Goal: Information Seeking & Learning: Learn about a topic

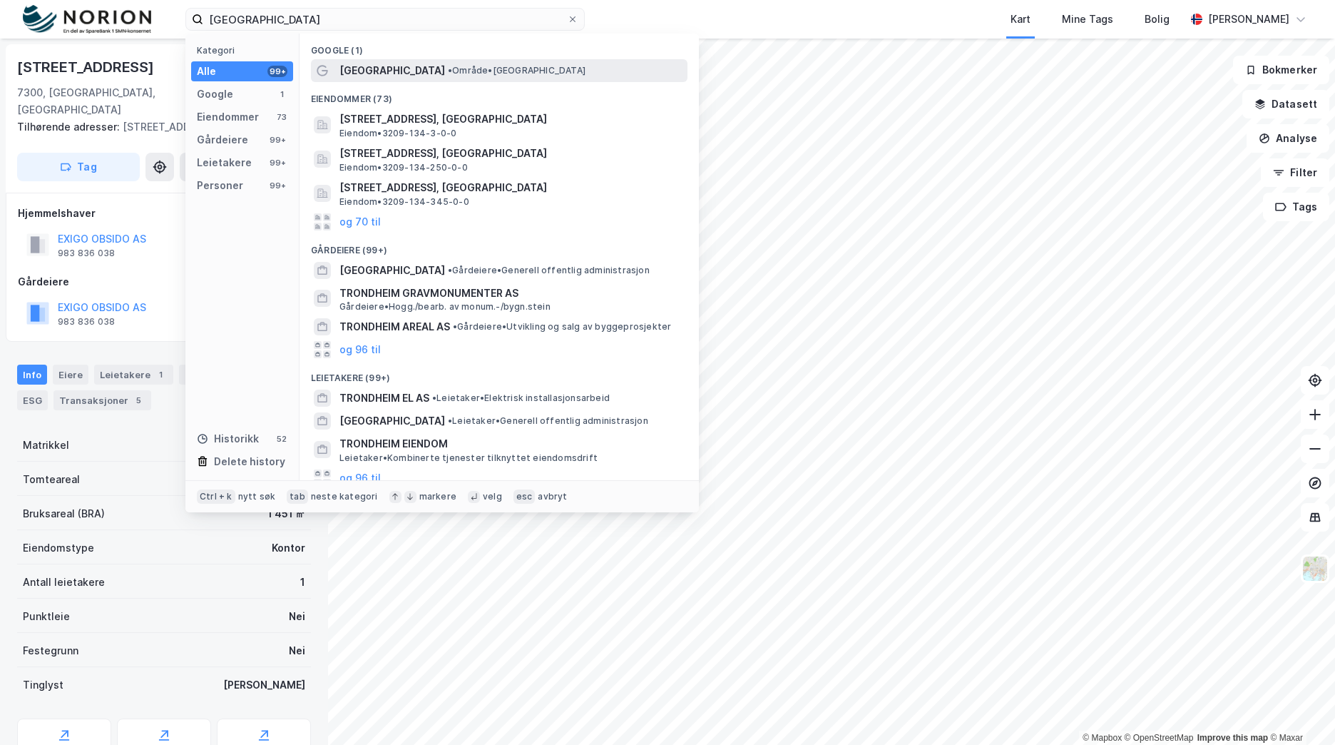
click at [464, 71] on span "• Område • [GEOGRAPHIC_DATA]" at bounding box center [517, 70] width 138 height 11
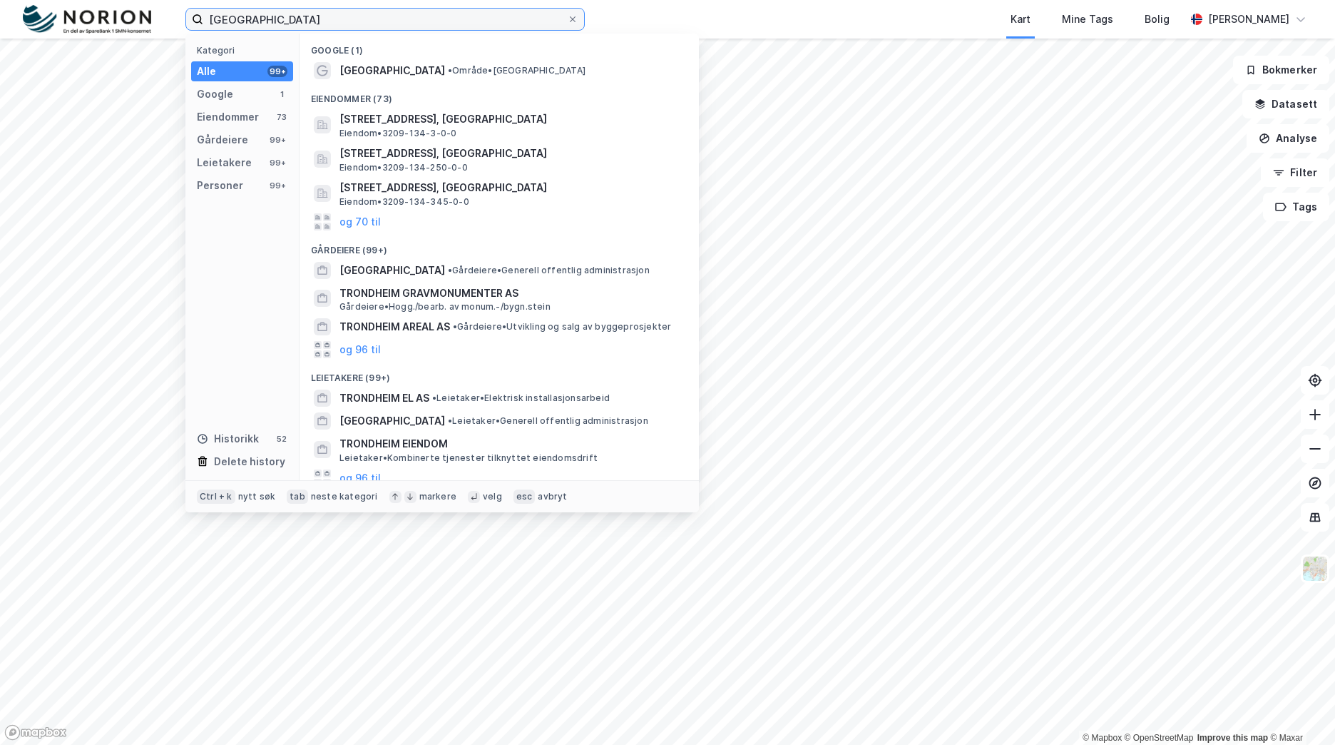
click at [404, 19] on input "[GEOGRAPHIC_DATA]" at bounding box center [385, 19] width 364 height 21
paste input "[GEOGRAPHIC_DATA] AS"
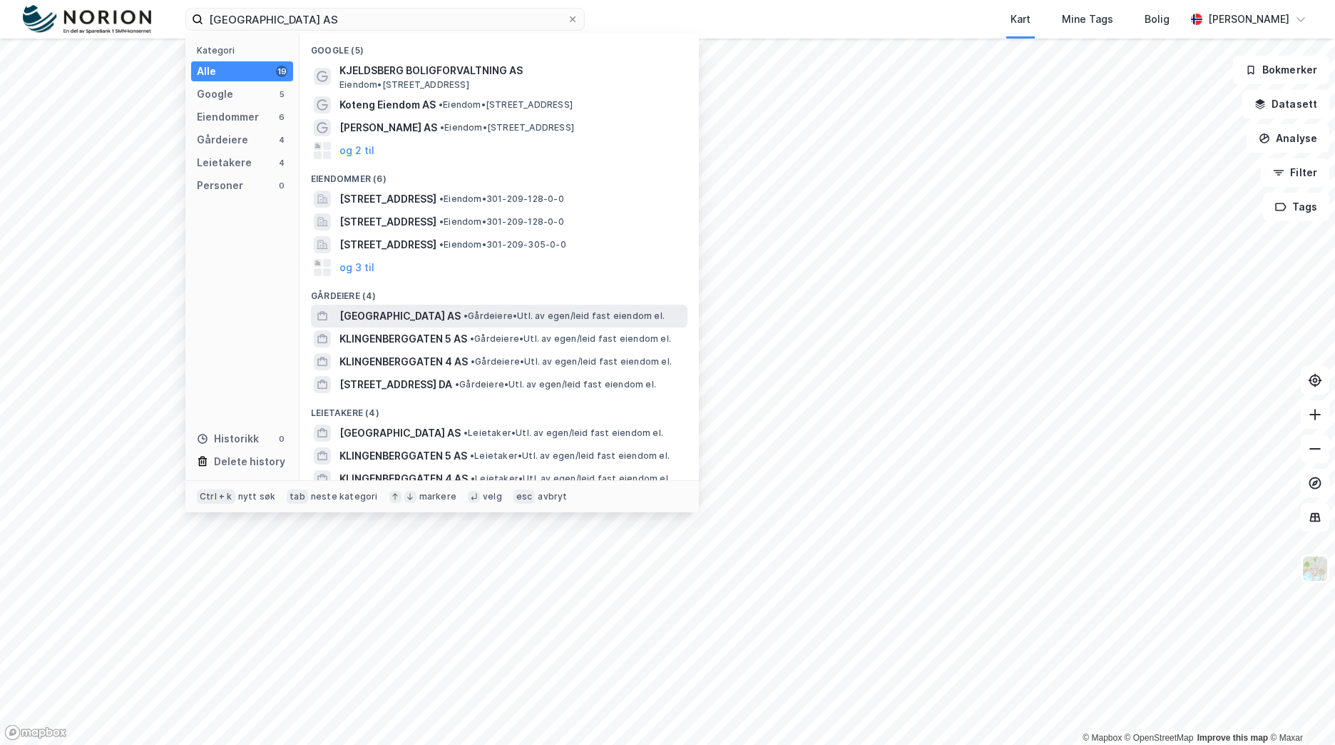
click at [553, 316] on span "• Gårdeiere • Utl. av egen/leid fast eiendom el." at bounding box center [564, 315] width 201 height 11
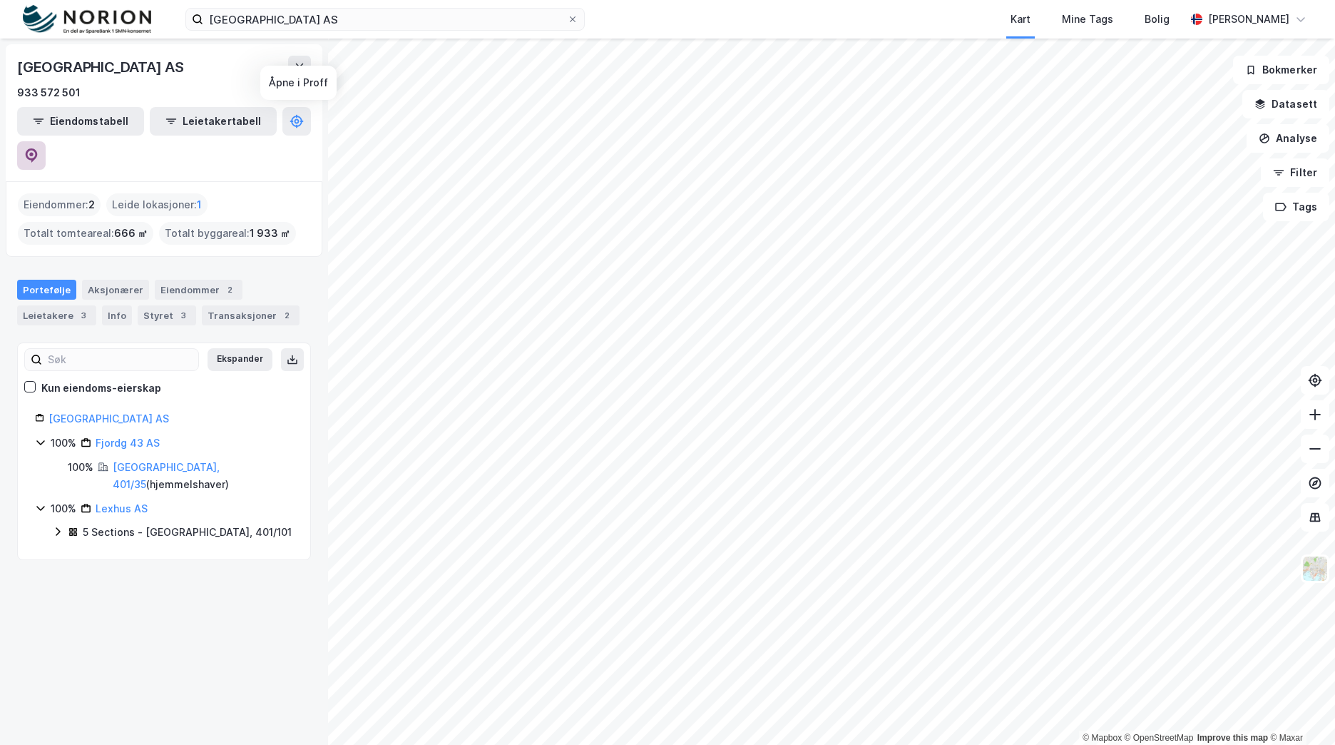
click at [46, 141] on button at bounding box center [31, 155] width 29 height 29
click at [270, 14] on input "[GEOGRAPHIC_DATA] AS" at bounding box center [385, 19] width 364 height 21
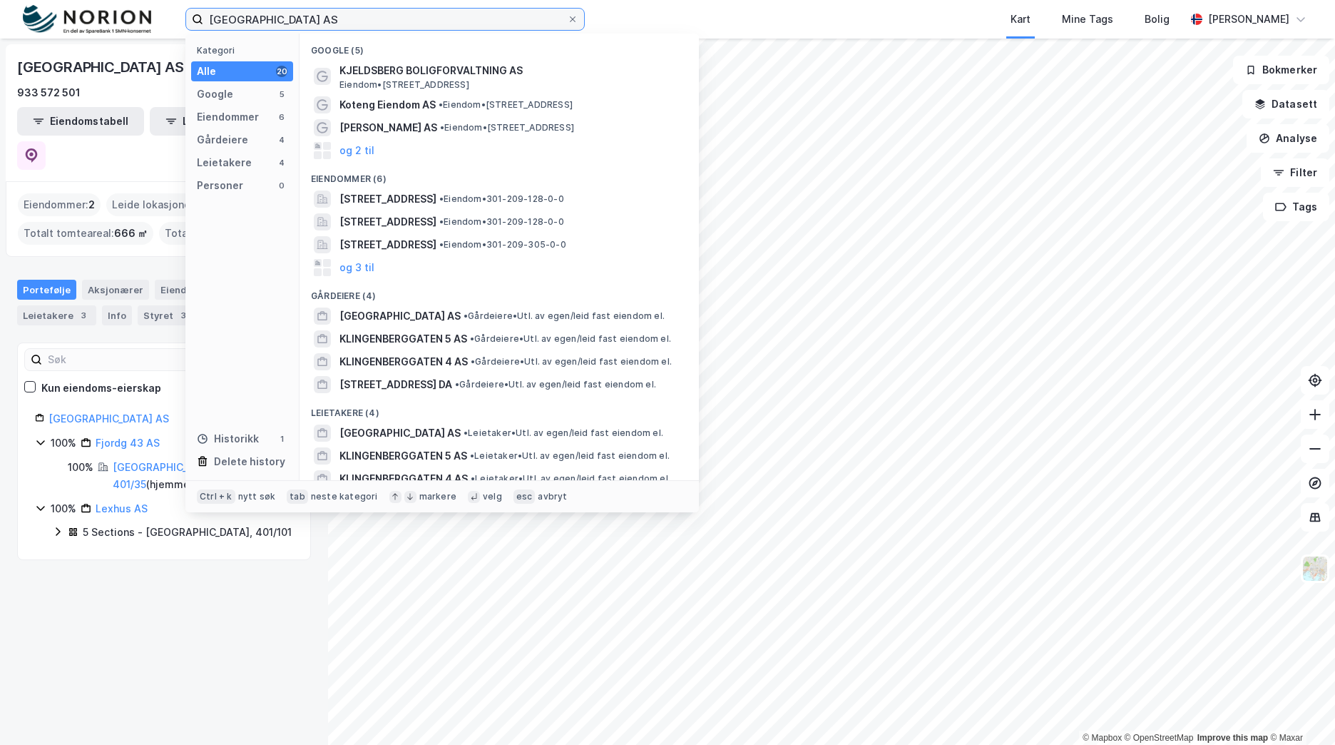
click at [270, 14] on input "[GEOGRAPHIC_DATA] AS" at bounding box center [385, 19] width 364 height 21
click at [274, 14] on input "[GEOGRAPHIC_DATA] AS" at bounding box center [385, 19] width 364 height 21
click at [275, 19] on input "[GEOGRAPHIC_DATA] AS" at bounding box center [385, 19] width 364 height 21
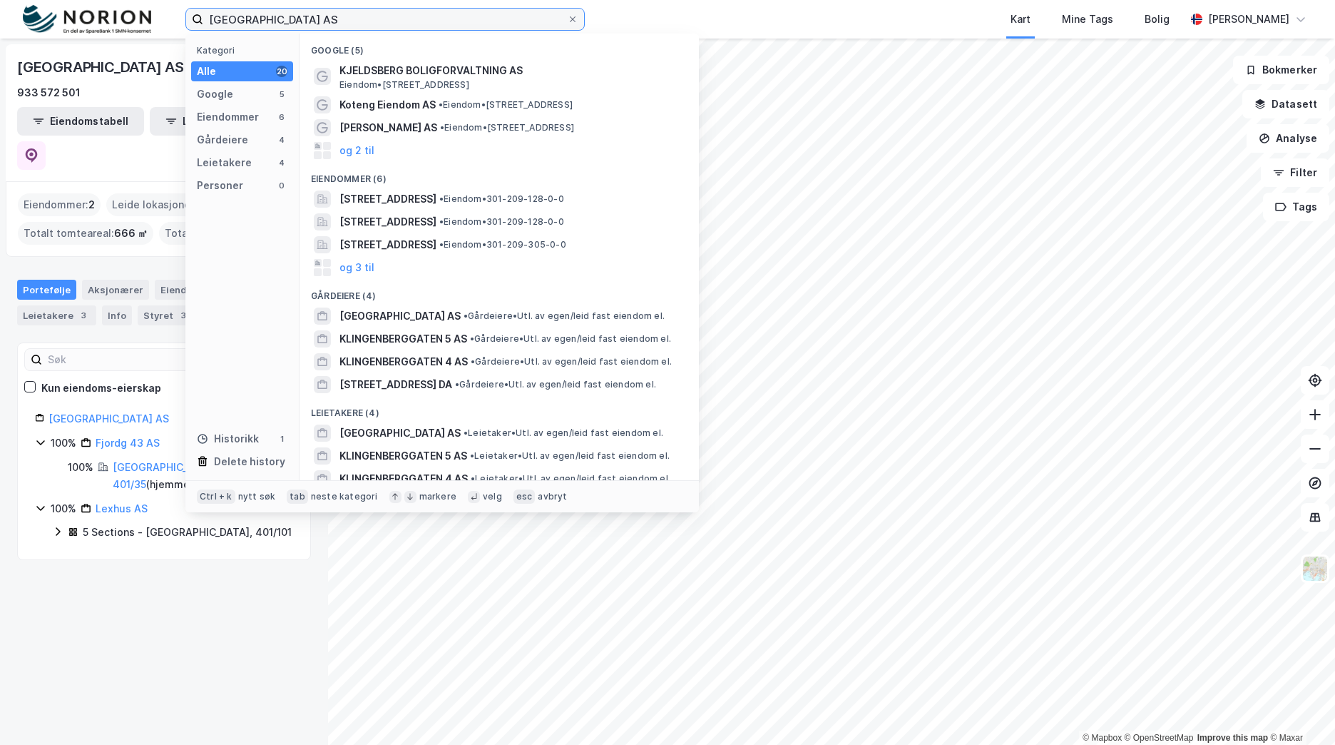
click at [275, 19] on input "[GEOGRAPHIC_DATA] AS" at bounding box center [385, 19] width 364 height 21
drag, startPoint x: 357, startPoint y: 9, endPoint x: 364, endPoint y: 18, distance: 11.6
click at [357, 11] on input "[GEOGRAPHIC_DATA] AS" at bounding box center [385, 19] width 364 height 21
drag, startPoint x: 364, startPoint y: 18, endPoint x: 60, endPoint y: 41, distance: 305.4
click at [60, 41] on div "KLINGENBERGGÅRDEN AS Kategori Alle 20 Google 5 Eiendommer 6 Gårdeiere 4 Leietak…" at bounding box center [667, 372] width 1335 height 745
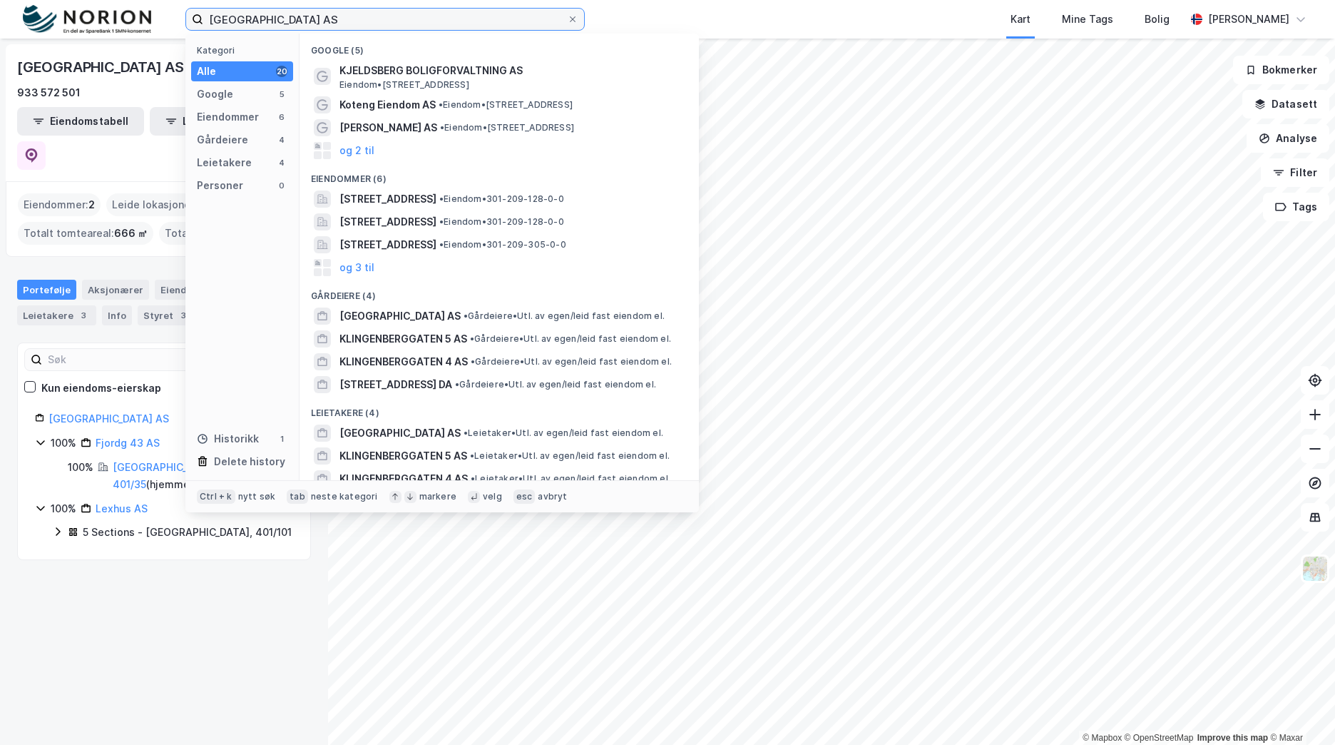
paste input "RANDABERGVEIEN 356"
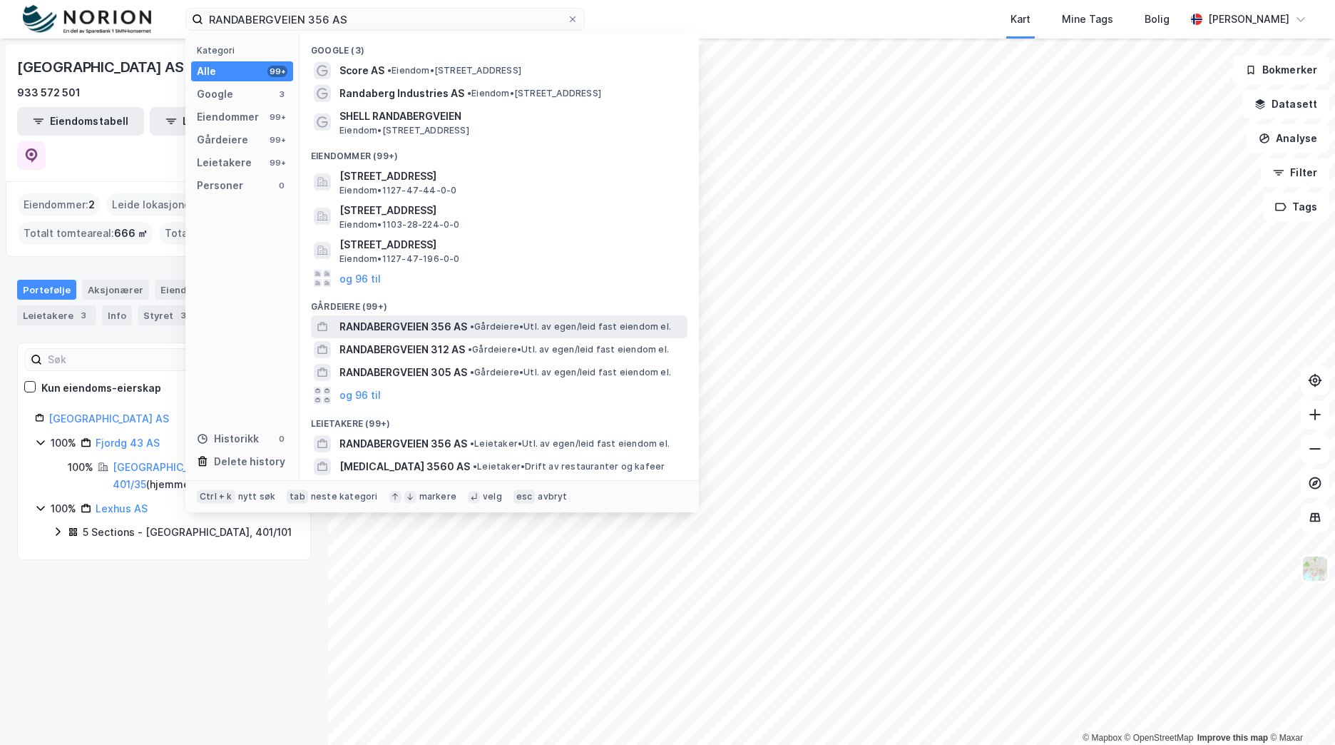
click at [470, 326] on div "RANDABERGVEIEN 356 AS • Gårdeiere • Utl. av egen/leid fast eiendom el." at bounding box center [512, 326] width 345 height 17
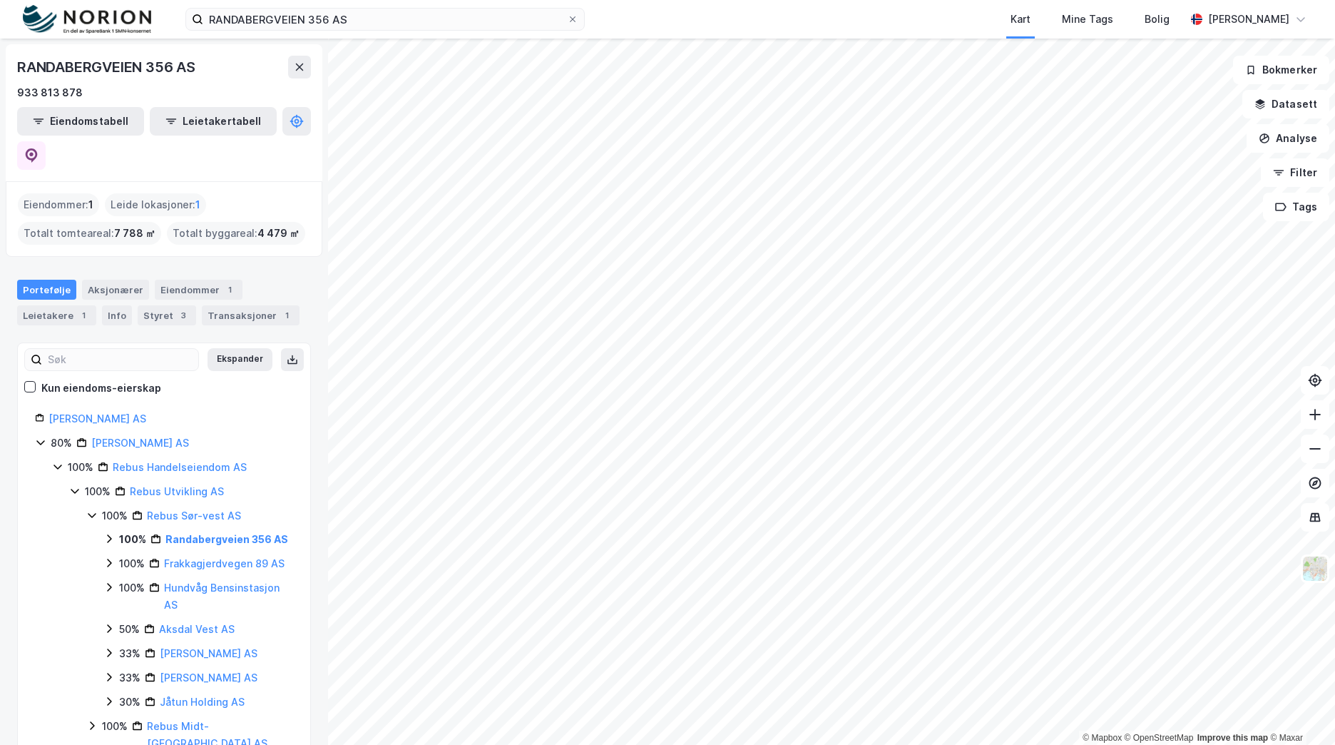
click at [111, 533] on icon at bounding box center [108, 538] width 11 height 11
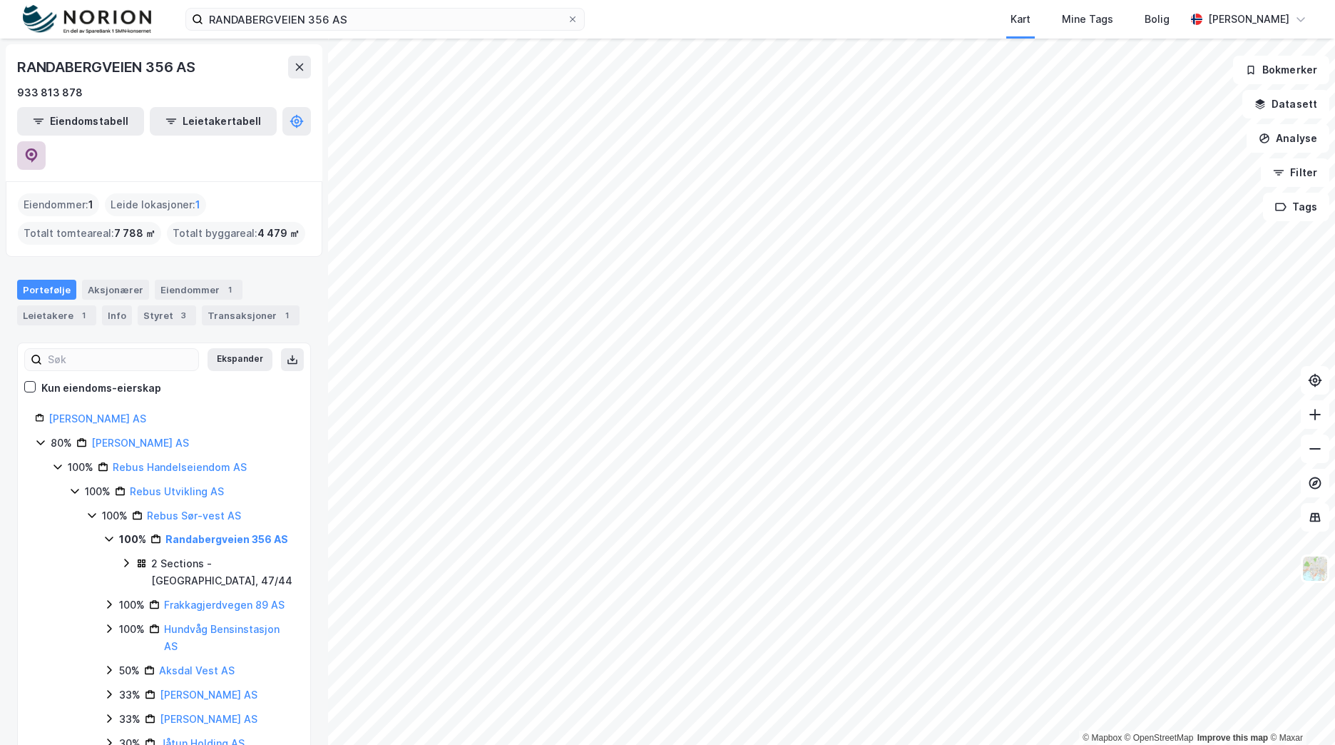
click at [39, 148] on icon at bounding box center [31, 155] width 14 height 14
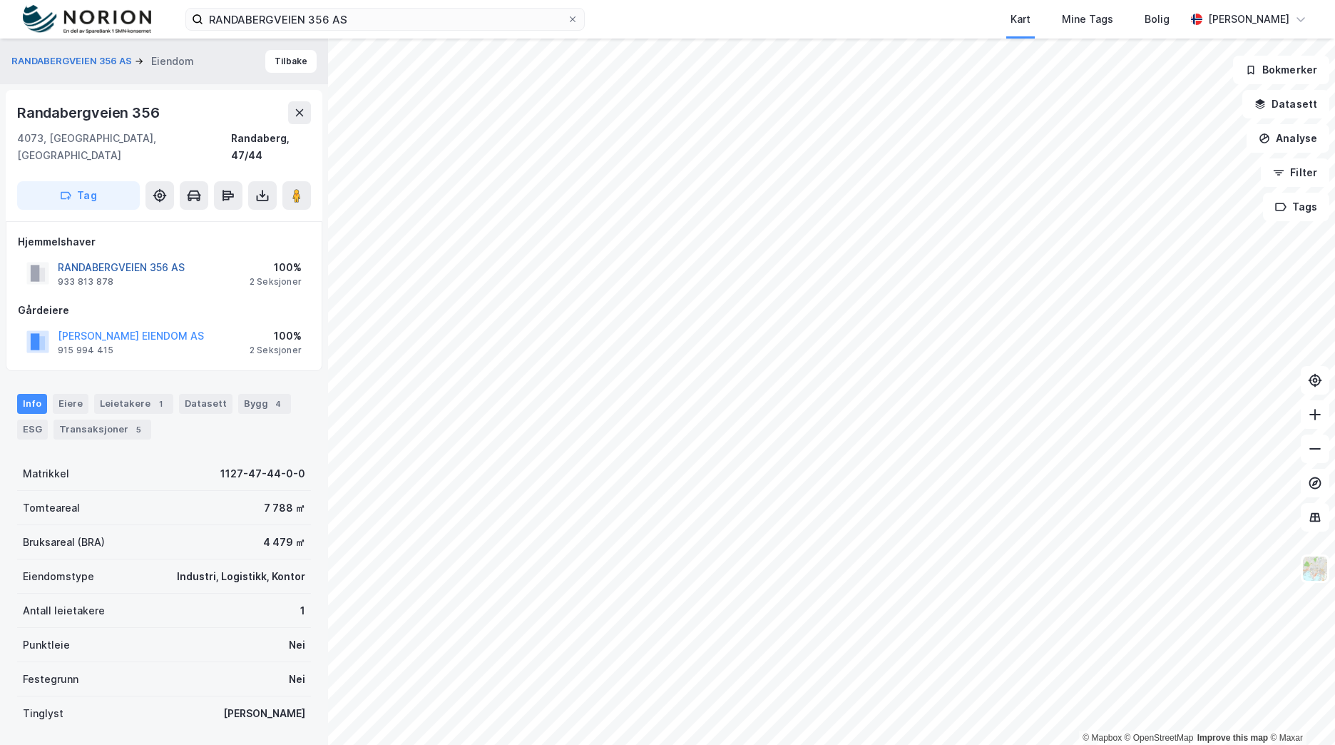
click at [0, 0] on button "RANDABERGVEIEN 356 AS" at bounding box center [0, 0] width 0 height 0
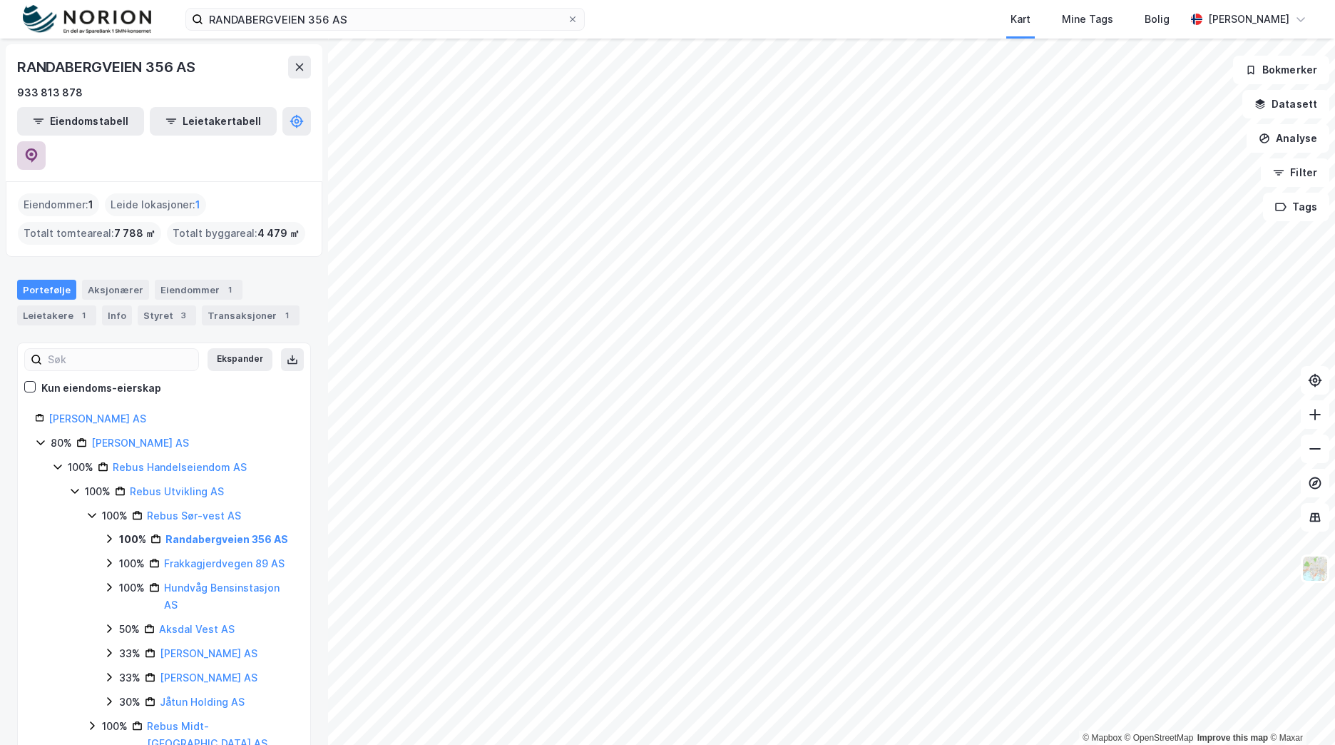
click at [46, 141] on button at bounding box center [31, 155] width 29 height 29
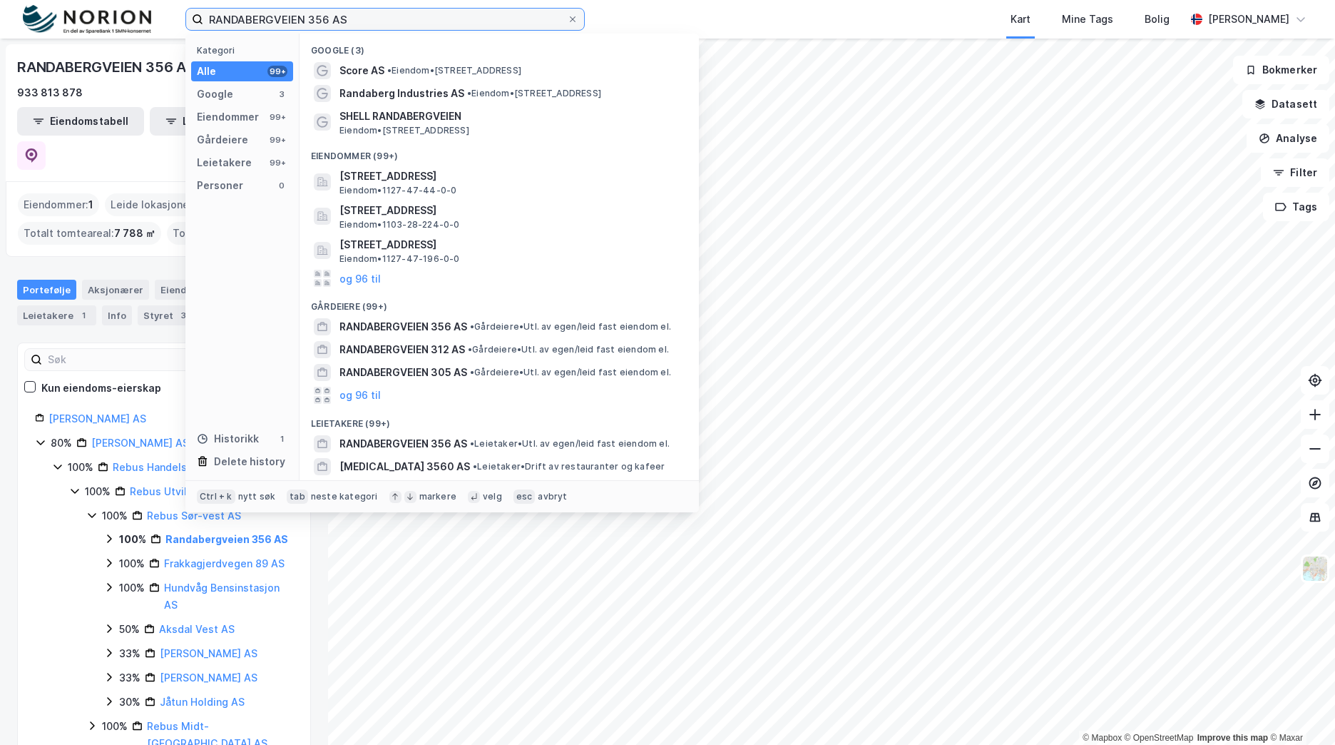
drag, startPoint x: 362, startPoint y: 21, endPoint x: 117, endPoint y: 20, distance: 244.6
click at [112, 19] on div "RANDABERGVEIEN 356 AS Kategori Alle 99+ Google 3 Eiendommer 99+ Gårdeiere 99+ L…" at bounding box center [667, 19] width 1335 height 39
paste input "KLÆBUVEIEN 155"
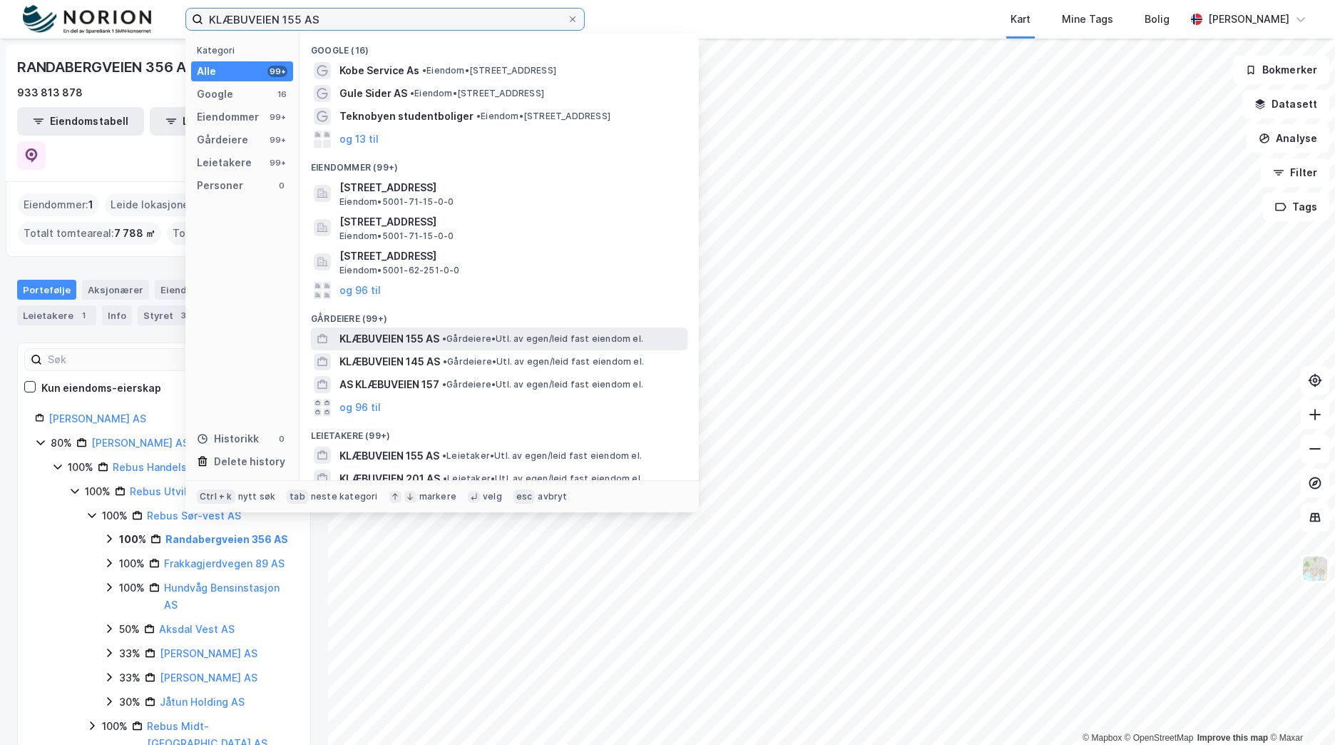
type input "KLÆBUVEIEN 155 AS"
click at [491, 342] on span "• Gårdeiere • Utl. av egen/leid fast eiendom el." at bounding box center [542, 338] width 201 height 11
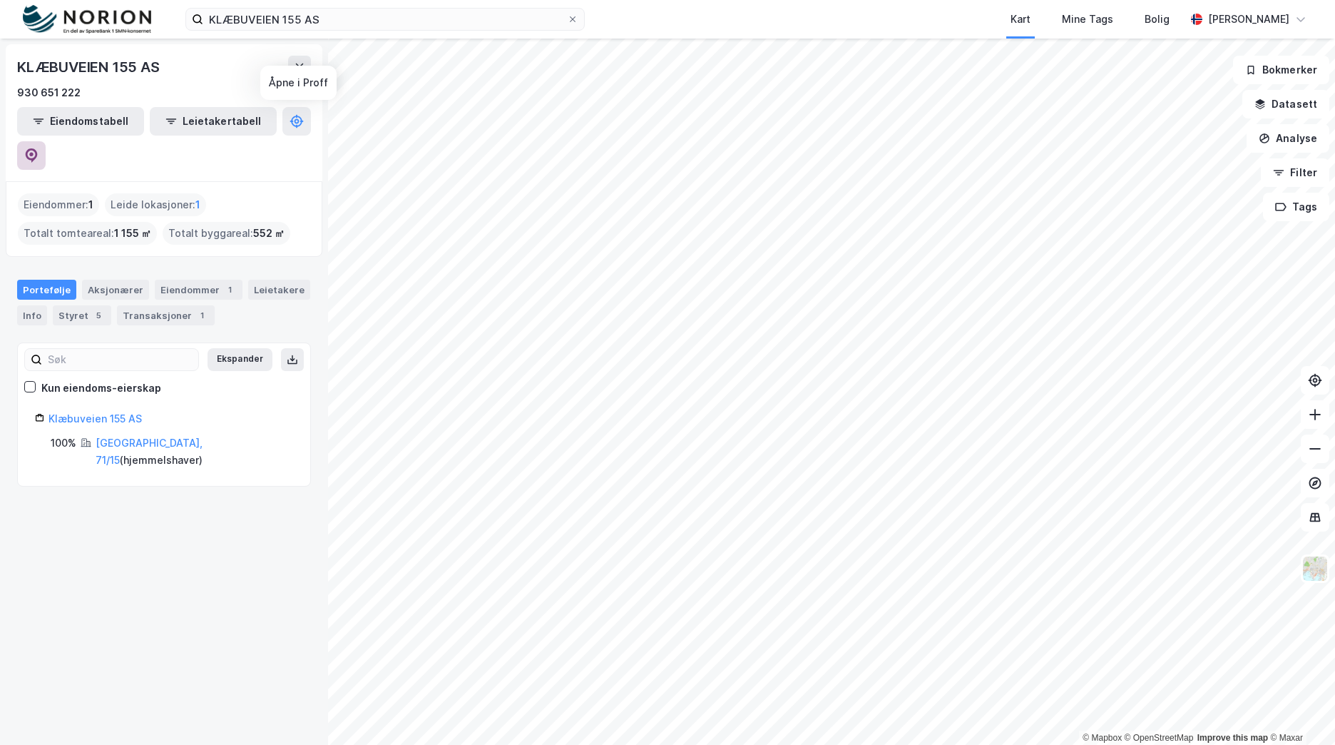
click at [39, 148] on icon at bounding box center [31, 155] width 14 height 14
click at [105, 15] on img at bounding box center [87, 19] width 128 height 29
